Goal: Check status: Check status

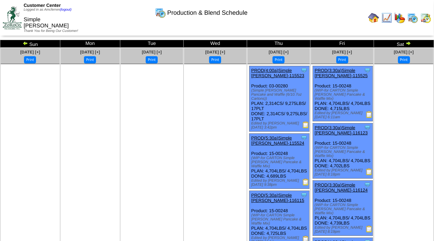
click at [405, 43] on img at bounding box center [407, 42] width 5 height 5
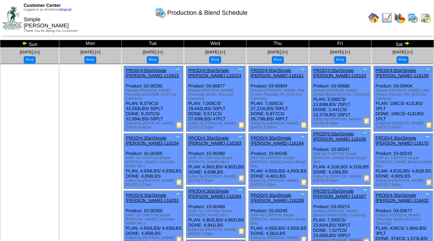
click at [406, 43] on img at bounding box center [406, 42] width 5 height 5
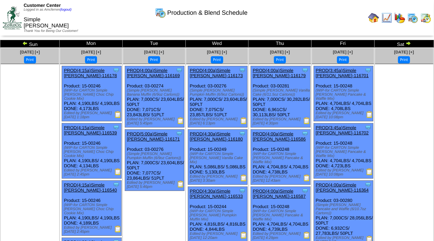
click at [411, 42] on td "Sat" at bounding box center [403, 44] width 59 height 8
click at [407, 45] on img at bounding box center [407, 42] width 5 height 5
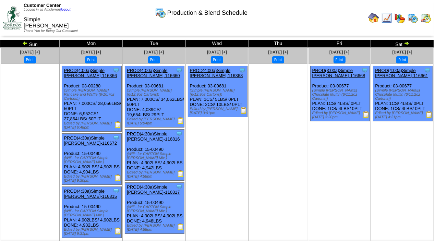
click at [407, 42] on img at bounding box center [405, 42] width 5 height 5
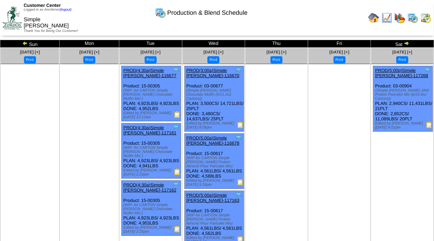
click at [408, 42] on img at bounding box center [405, 42] width 5 height 5
